Goal: Transaction & Acquisition: Download file/media

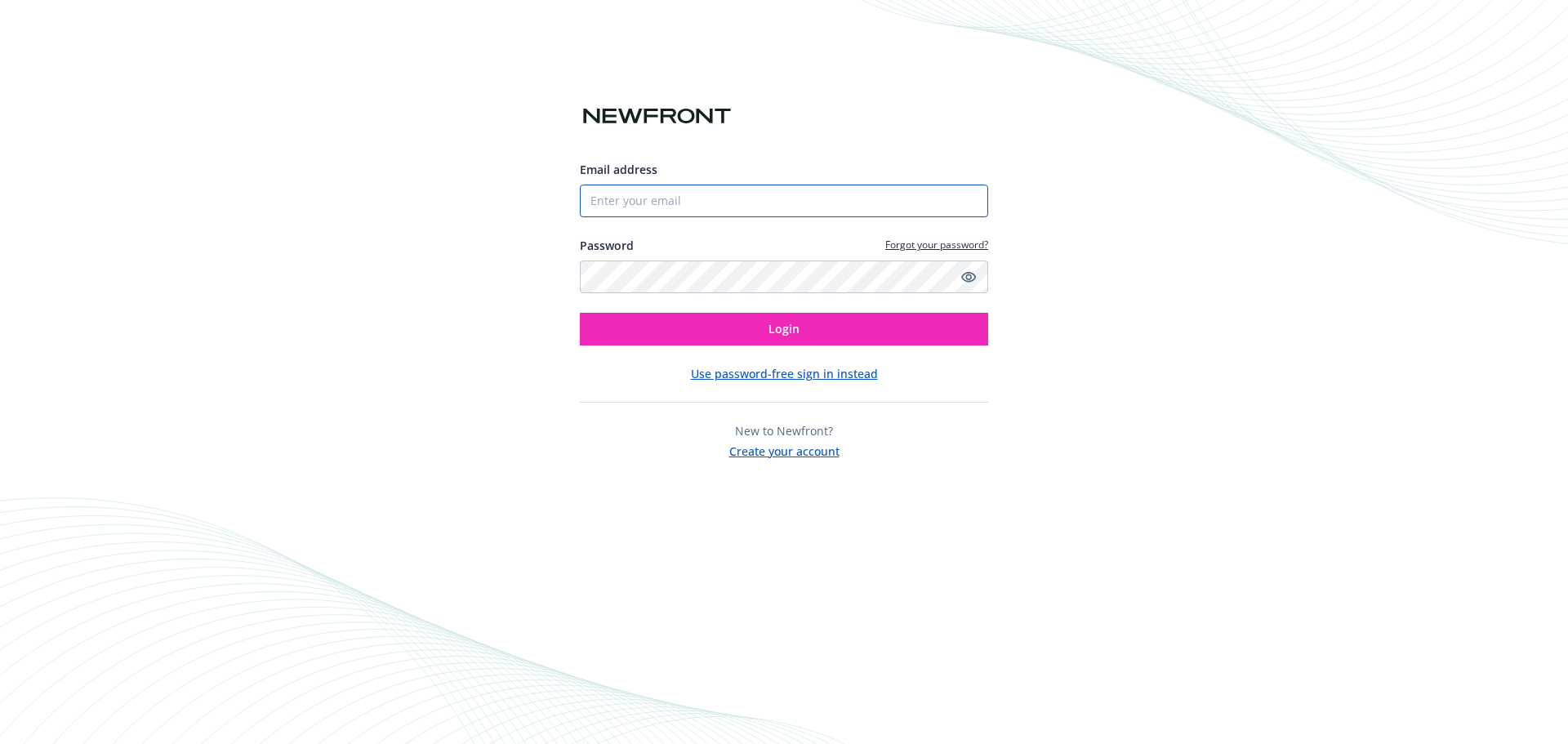
click at [686, 203] on input "Email address" at bounding box center [784, 201] width 409 height 33
type input "[PERSON_NAME][EMAIL_ADDRESS][PERSON_NAME][DOMAIN_NAME]"
click at [968, 281] on icon "Show password" at bounding box center [968, 278] width 15 height 11
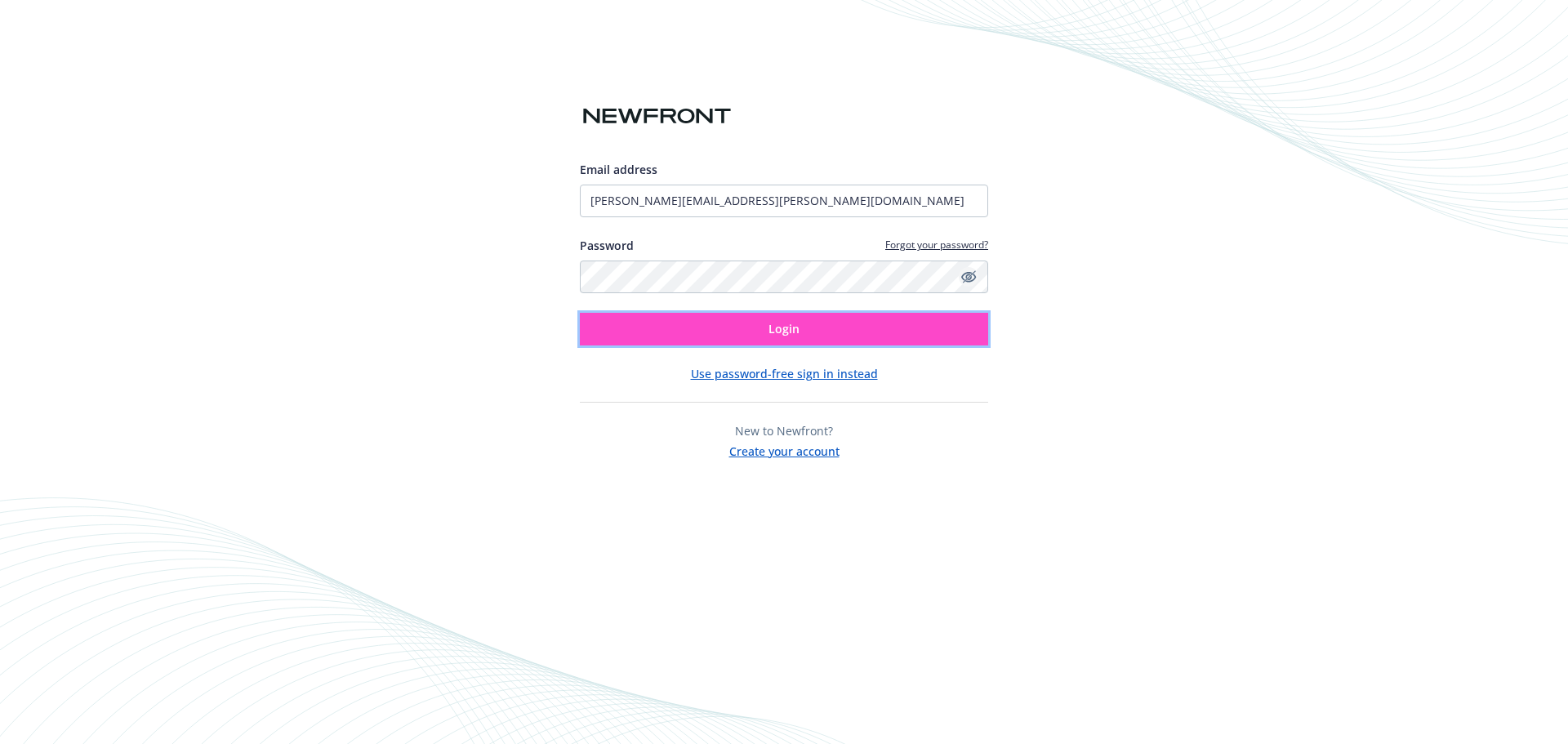
click at [813, 322] on button "Login" at bounding box center [784, 329] width 409 height 33
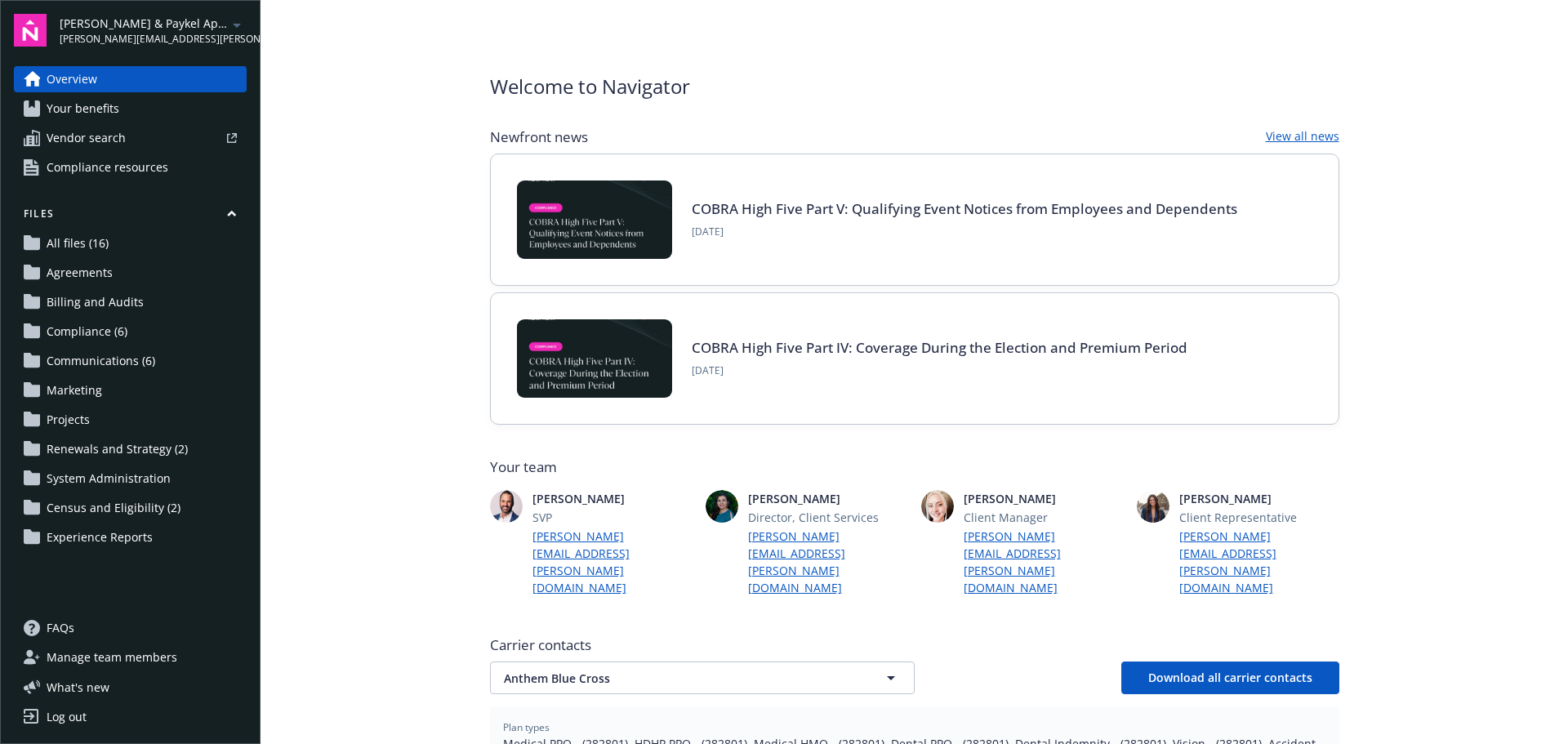
click at [136, 498] on span "Census and Eligibility (2)" at bounding box center [113, 509] width 134 height 27
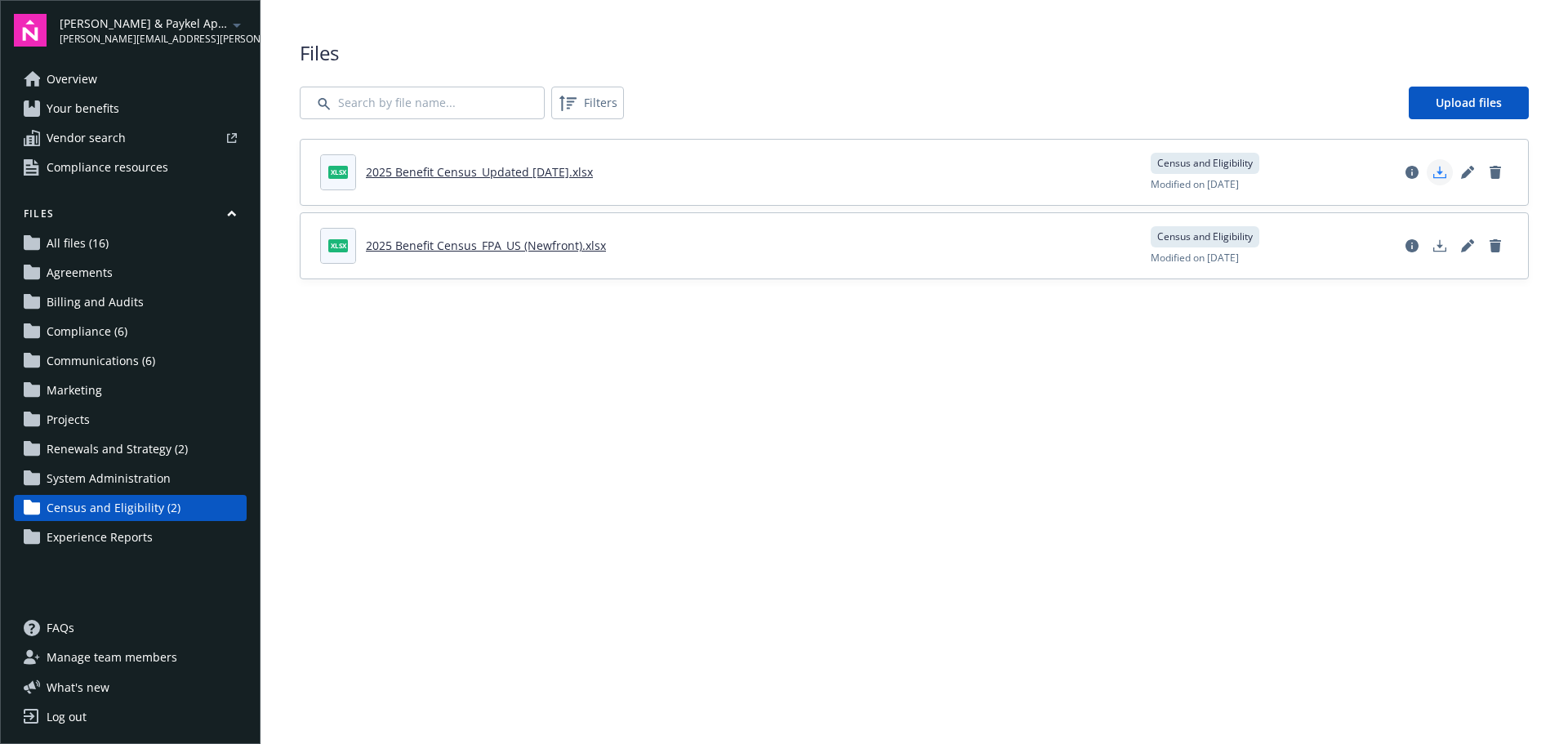
click at [1442, 171] on icon "Download document" at bounding box center [1440, 172] width 13 height 13
